Goal: Task Accomplishment & Management: Use online tool/utility

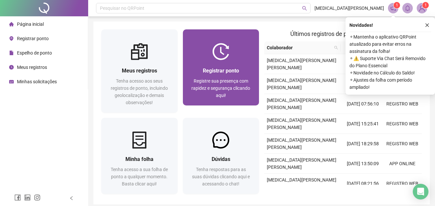
click at [230, 57] on div at bounding box center [221, 51] width 76 height 17
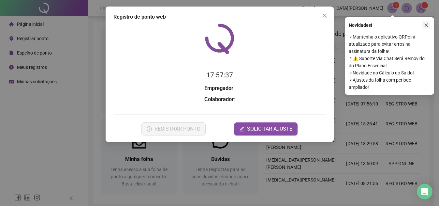
click at [425, 24] on icon "close" at bounding box center [426, 25] width 5 height 5
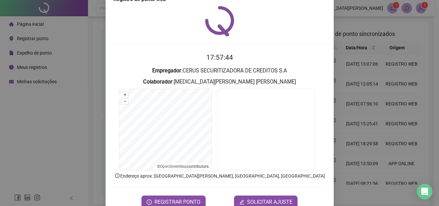
scroll to position [35, 0]
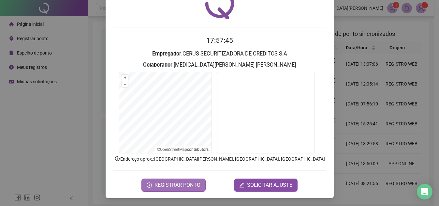
click at [178, 188] on span "REGISTRAR PONTO" at bounding box center [178, 185] width 46 height 8
